Goal: Find specific page/section: Find specific page/section

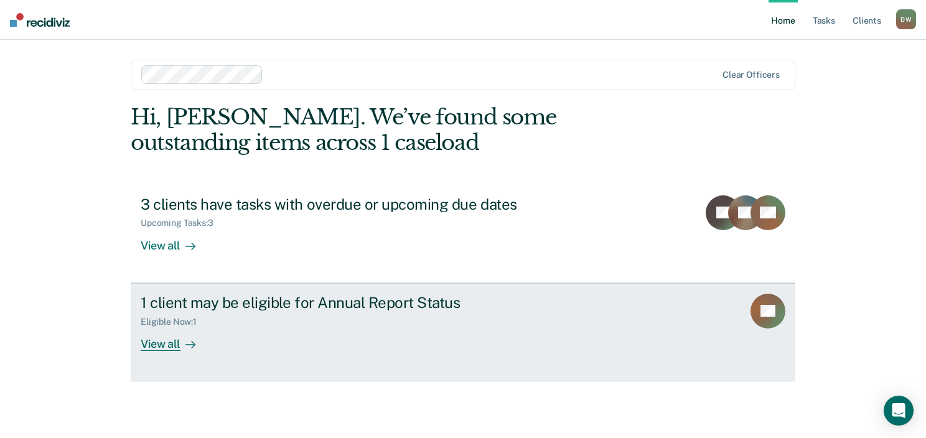
click at [197, 341] on div "View all" at bounding box center [176, 339] width 70 height 24
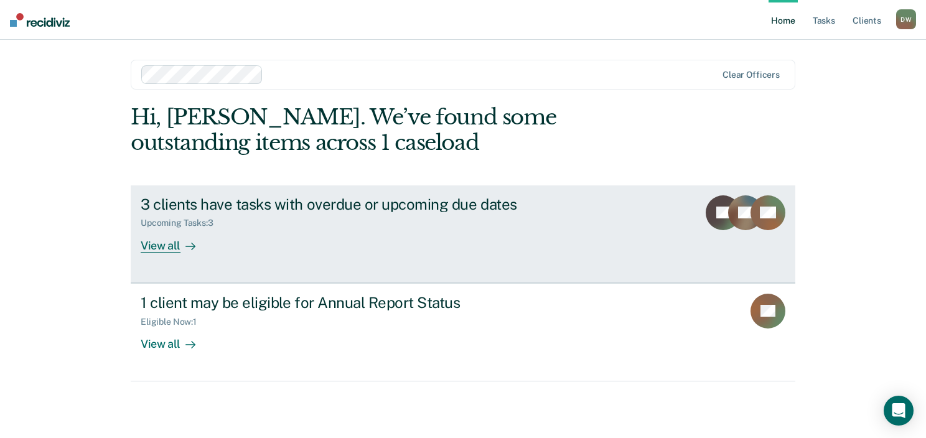
click at [190, 241] on icon at bounding box center [190, 246] width 10 height 10
